Goal: Transaction & Acquisition: Purchase product/service

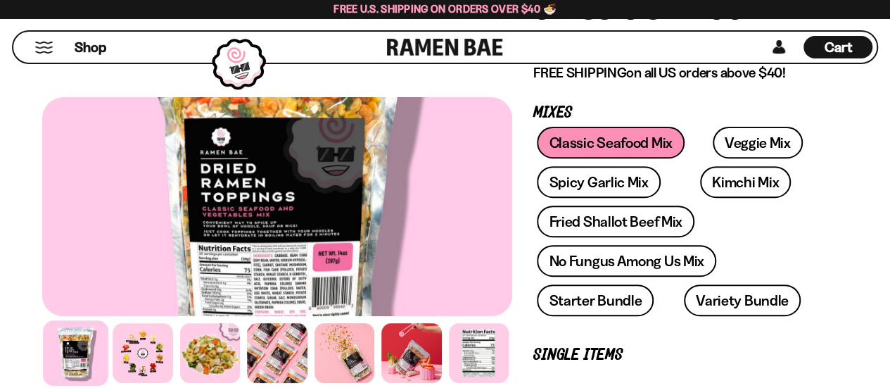
scroll to position [211, 0]
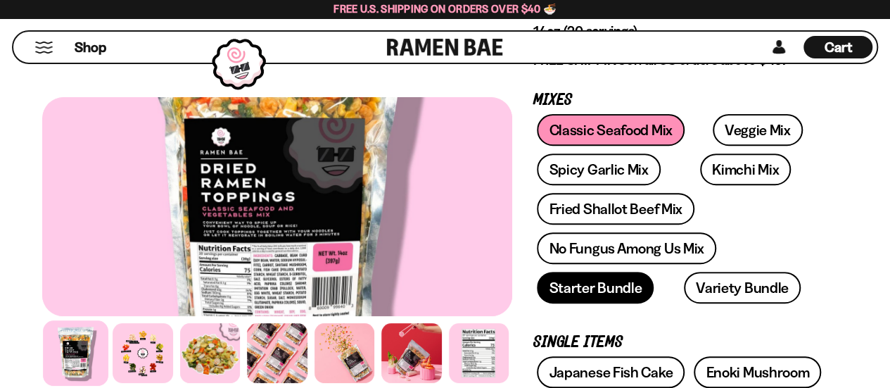
click at [640, 289] on link "Starter Bundle" at bounding box center [595, 288] width 117 height 32
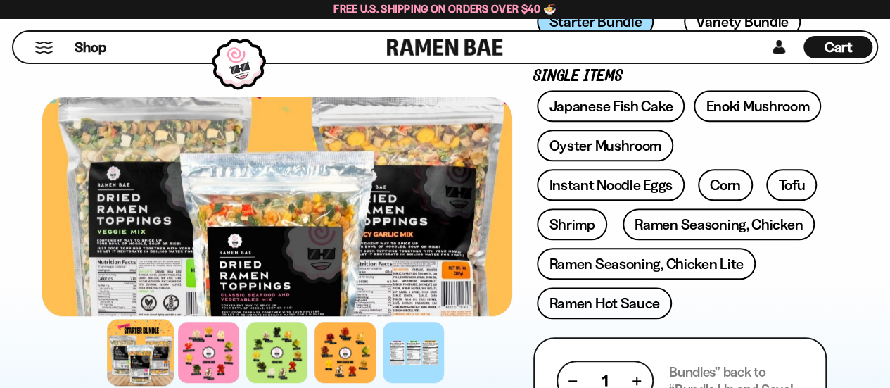
scroll to position [492, 0]
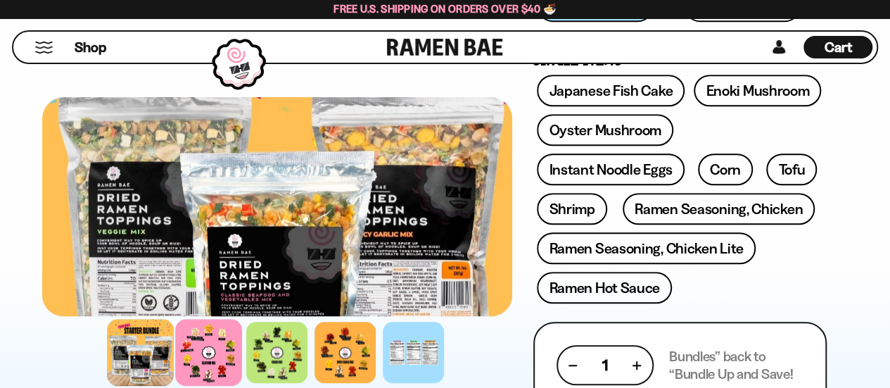
click at [196, 350] on div at bounding box center [209, 352] width 67 height 67
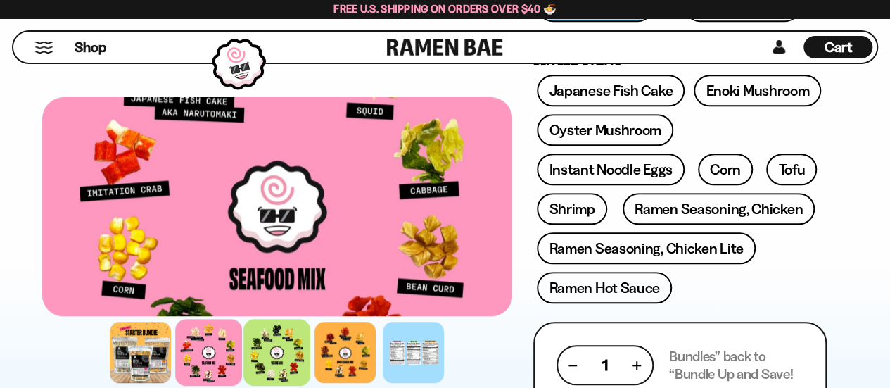
click at [263, 352] on div at bounding box center [277, 352] width 67 height 67
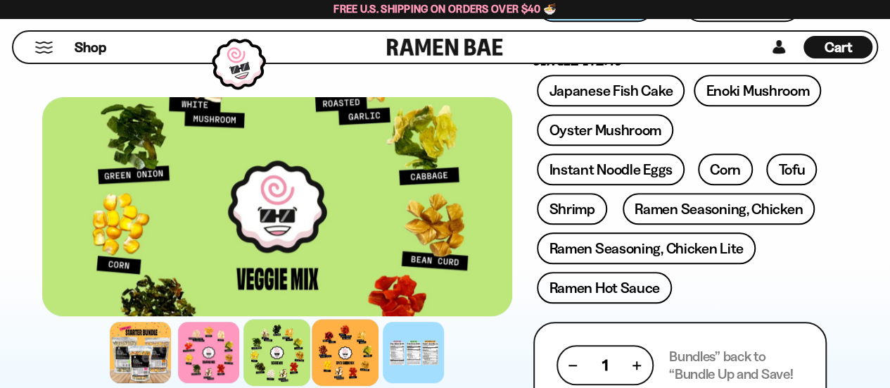
click at [336, 350] on div at bounding box center [345, 352] width 67 height 67
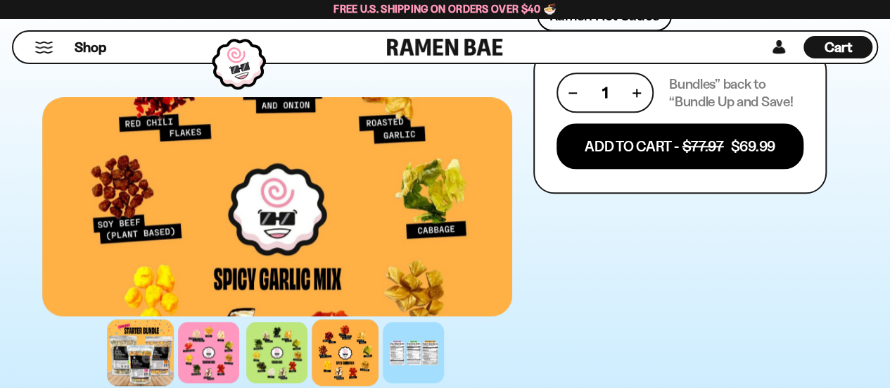
scroll to position [774, 0]
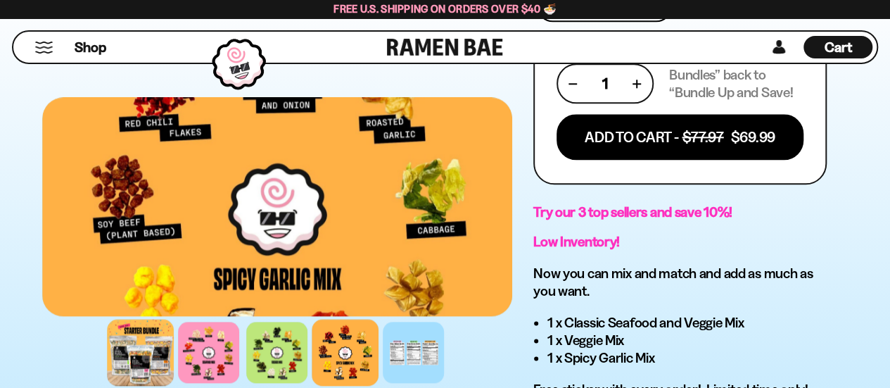
click at [151, 347] on div at bounding box center [141, 352] width 67 height 67
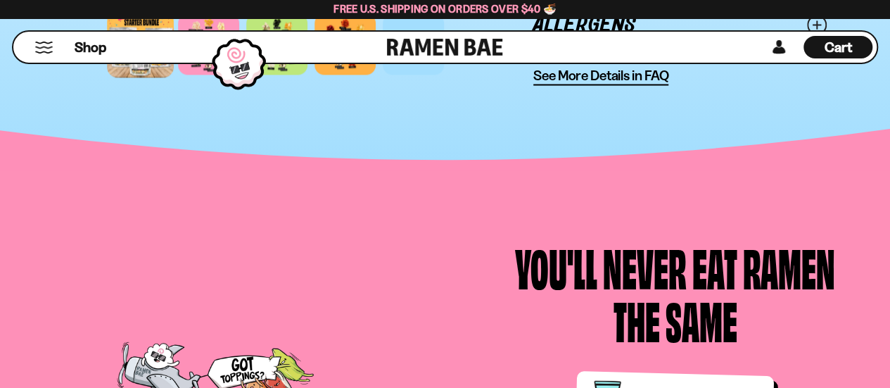
scroll to position [1055, 0]
